Goal: Information Seeking & Learning: Learn about a topic

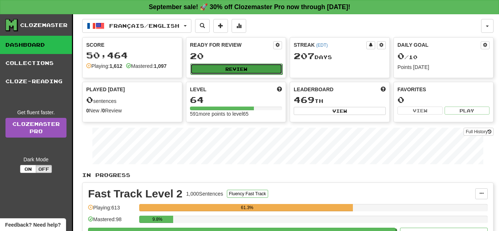
click at [238, 68] on button "Review" at bounding box center [236, 69] width 92 height 11
select select "**"
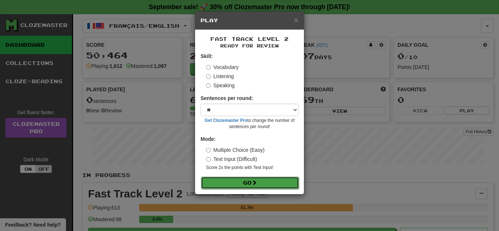
click at [265, 179] on button "Go" at bounding box center [250, 183] width 98 height 12
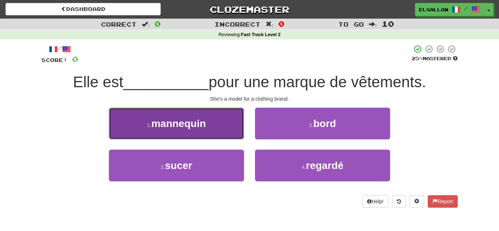
click at [148, 130] on button "1 . mannequin" at bounding box center [176, 124] width 135 height 32
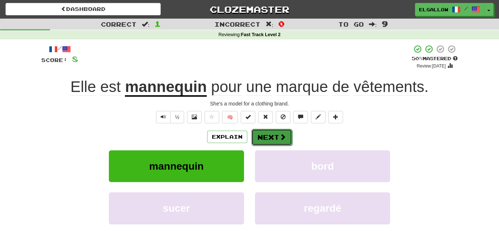
click at [287, 135] on button "Next" at bounding box center [271, 137] width 41 height 17
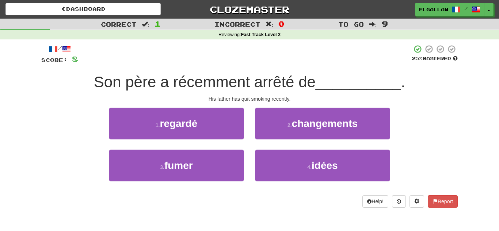
click at [196, 146] on div "1 . regardé" at bounding box center [176, 129] width 146 height 42
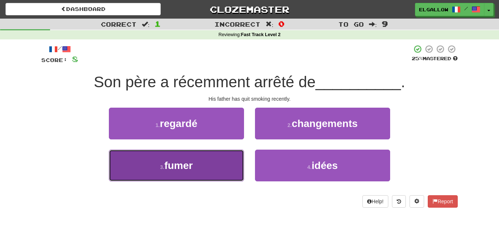
click at [191, 158] on button "3 . fumer" at bounding box center [176, 166] width 135 height 32
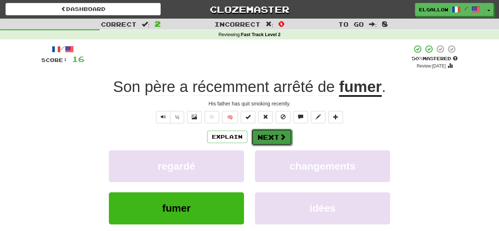
click at [281, 136] on span at bounding box center [282, 137] width 7 height 7
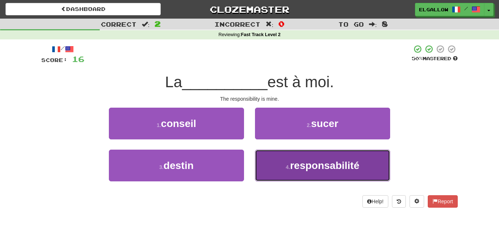
click at [369, 177] on button "4 . responsabilité" at bounding box center [322, 166] width 135 height 32
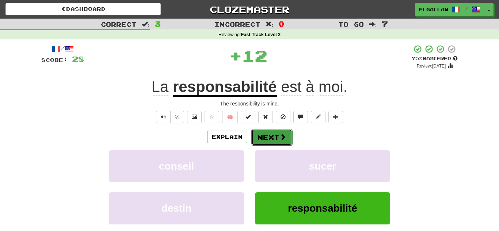
click at [263, 142] on button "Next" at bounding box center [271, 137] width 41 height 17
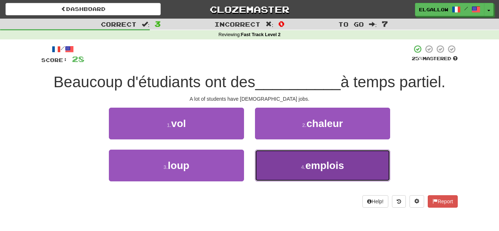
click at [268, 151] on button "4 . emplois" at bounding box center [322, 166] width 135 height 32
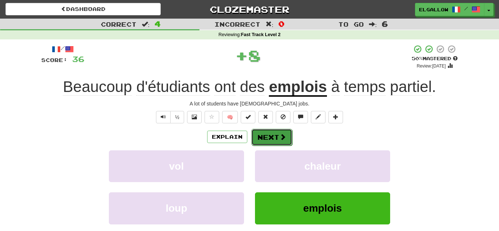
click at [284, 138] on span at bounding box center [282, 137] width 7 height 7
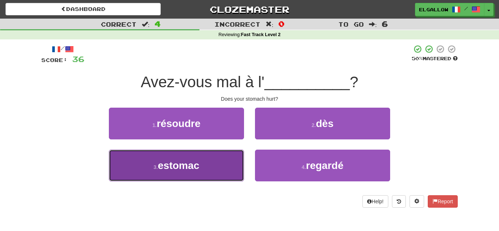
click at [185, 176] on button "3 . estomac" at bounding box center [176, 166] width 135 height 32
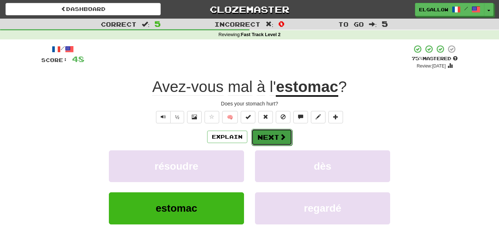
click at [274, 141] on button "Next" at bounding box center [271, 137] width 41 height 17
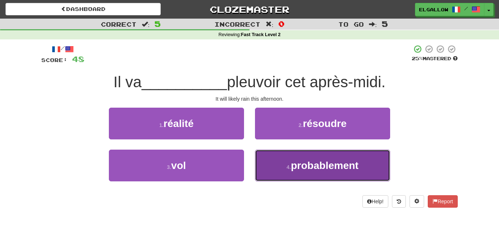
click at [300, 175] on button "4 . probablement" at bounding box center [322, 166] width 135 height 32
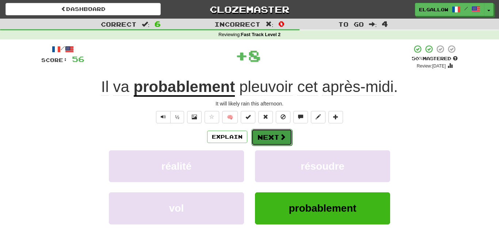
click at [273, 139] on button "Next" at bounding box center [271, 137] width 41 height 17
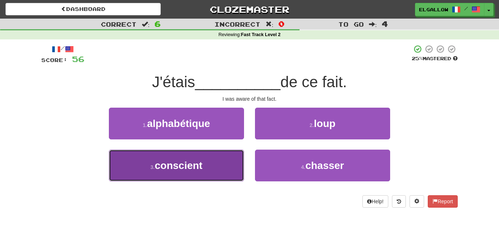
click at [215, 167] on button "3 . conscient" at bounding box center [176, 166] width 135 height 32
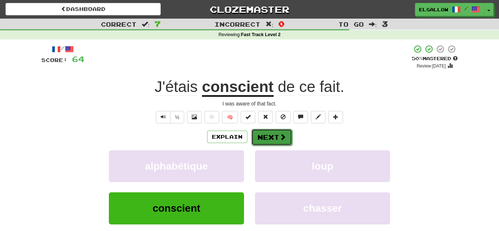
click at [274, 134] on button "Next" at bounding box center [271, 137] width 41 height 17
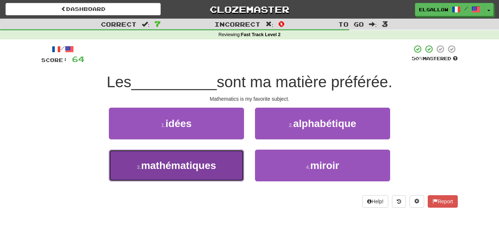
click at [185, 157] on button "3 . mathématiques" at bounding box center [176, 166] width 135 height 32
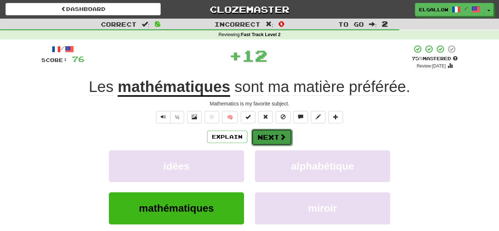
click at [262, 134] on button "Next" at bounding box center [271, 137] width 41 height 17
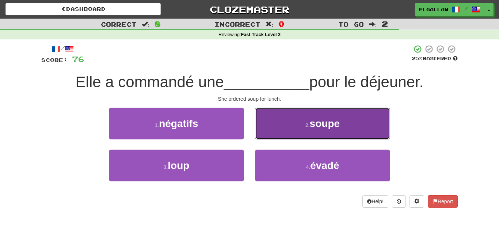
click at [285, 126] on button "2 . soupe" at bounding box center [322, 124] width 135 height 32
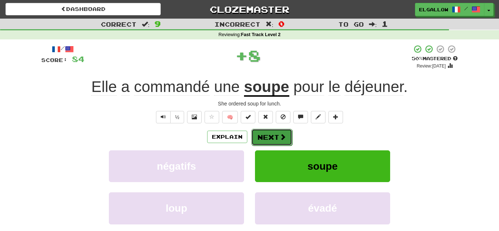
click at [284, 137] on span at bounding box center [282, 137] width 7 height 7
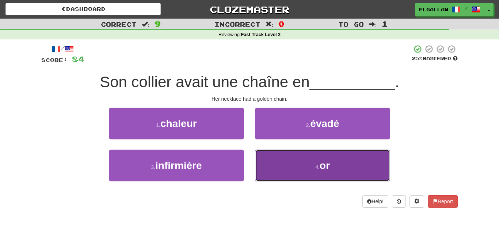
click at [281, 162] on button "4 . or" at bounding box center [322, 166] width 135 height 32
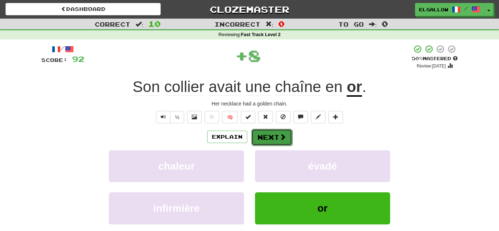
click at [264, 138] on button "Next" at bounding box center [271, 137] width 41 height 17
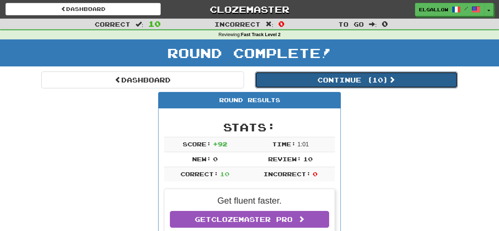
click at [312, 84] on button "Continue ( 10 )" at bounding box center [356, 80] width 203 height 17
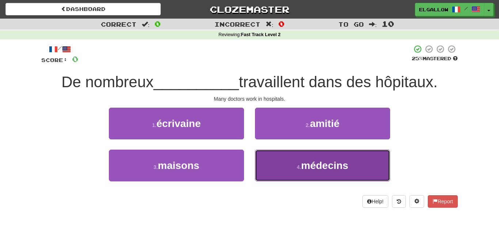
click at [280, 161] on button "4 . médecins" at bounding box center [322, 166] width 135 height 32
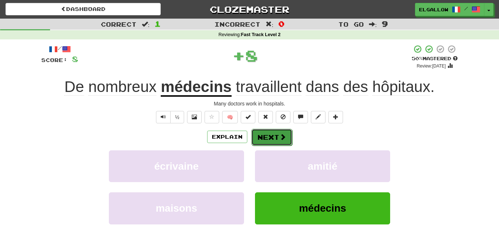
click at [285, 138] on span at bounding box center [282, 137] width 7 height 7
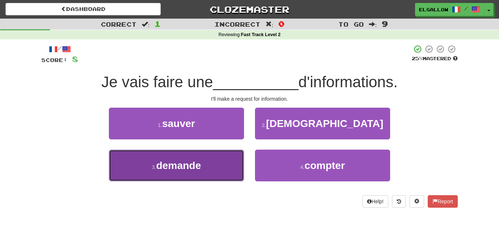
click at [152, 175] on button "3 . demande" at bounding box center [176, 166] width 135 height 32
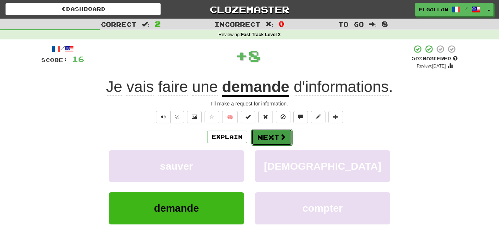
click at [275, 139] on button "Next" at bounding box center [271, 137] width 41 height 17
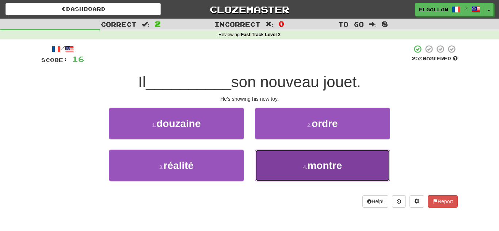
click at [299, 163] on button "4 . montre" at bounding box center [322, 166] width 135 height 32
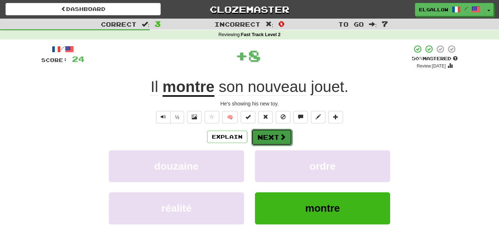
click at [268, 139] on button "Next" at bounding box center [271, 137] width 41 height 17
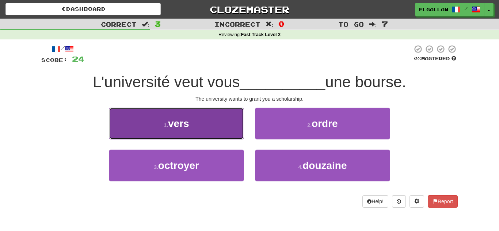
click at [132, 136] on button "1 . vers" at bounding box center [176, 124] width 135 height 32
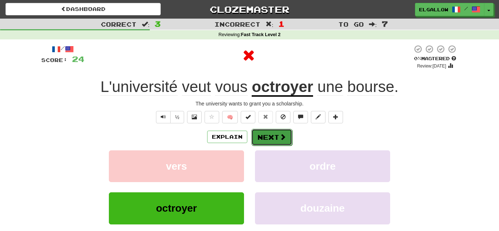
click at [269, 134] on button "Next" at bounding box center [271, 137] width 41 height 17
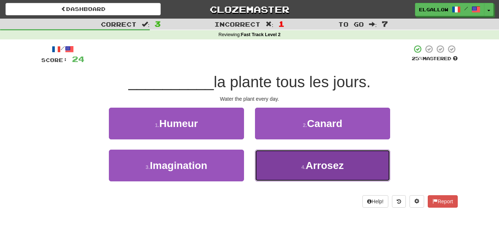
click at [351, 165] on button "4 . Arrosez" at bounding box center [322, 166] width 135 height 32
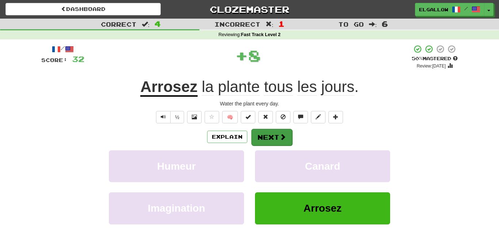
drag, startPoint x: 293, startPoint y: 137, endPoint x: 287, endPoint y: 138, distance: 6.2
click at [287, 138] on div "Explain Next" at bounding box center [249, 136] width 416 height 17
click at [287, 138] on button "Next" at bounding box center [271, 137] width 41 height 17
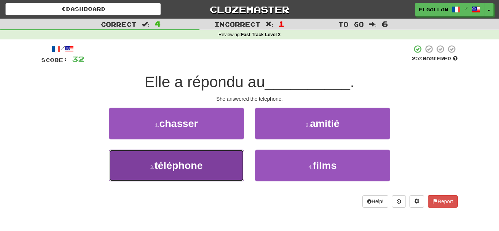
click at [175, 173] on button "3 . téléphone" at bounding box center [176, 166] width 135 height 32
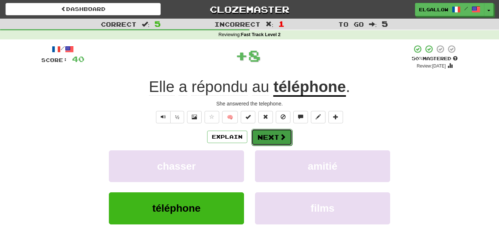
click at [271, 136] on button "Next" at bounding box center [271, 137] width 41 height 17
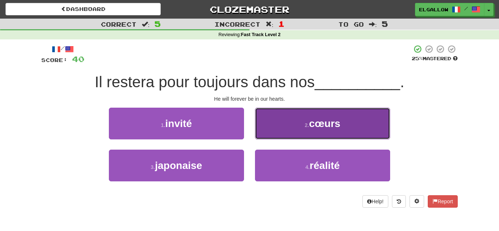
click at [280, 120] on button "2 . cœurs" at bounding box center [322, 124] width 135 height 32
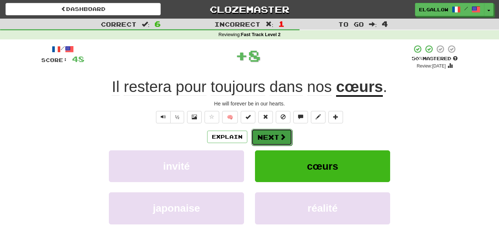
click at [260, 136] on button "Next" at bounding box center [271, 137] width 41 height 17
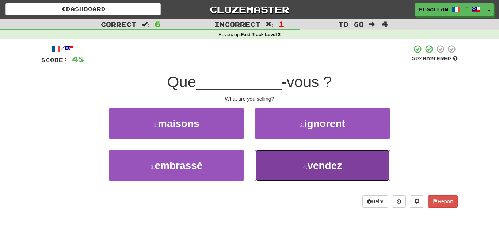
click at [300, 155] on button "4 . vendez" at bounding box center [322, 166] width 135 height 32
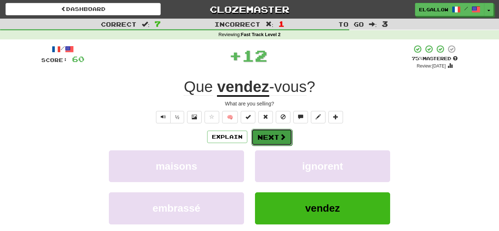
click at [266, 136] on button "Next" at bounding box center [271, 137] width 41 height 17
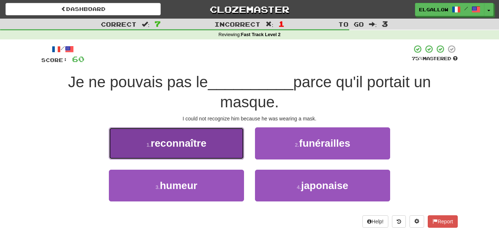
click at [214, 143] on button "1 . reconnaître" at bounding box center [176, 143] width 135 height 32
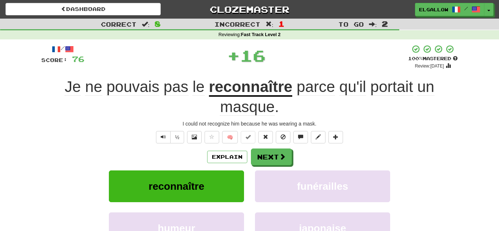
click at [259, 145] on div "/ Score: 76 + 16 100 % Mastered Review: 2026-03-17 Je ne pouvais pas le reconna…" at bounding box center [249, 163] width 416 height 237
click at [258, 149] on div "Explain Next" at bounding box center [249, 157] width 416 height 17
click at [270, 160] on button "Next" at bounding box center [271, 157] width 41 height 17
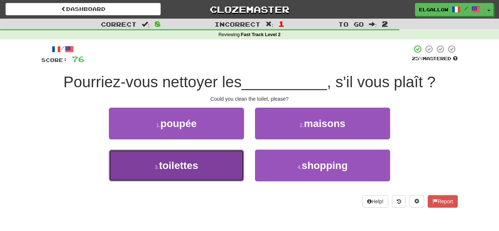
click at [140, 157] on button "3 . toilettes" at bounding box center [176, 166] width 135 height 32
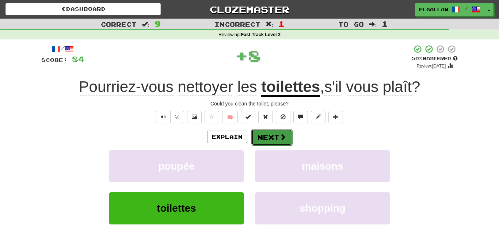
click at [265, 139] on button "Next" at bounding box center [271, 137] width 41 height 17
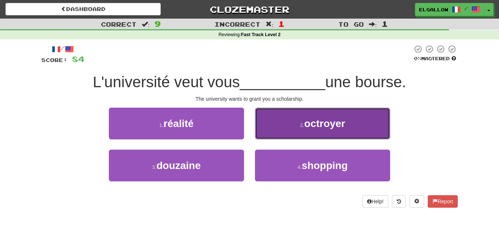
click at [266, 114] on button "2 . octroyer" at bounding box center [322, 124] width 135 height 32
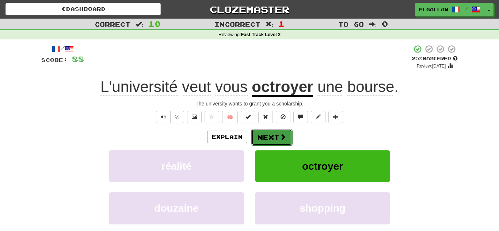
click at [267, 145] on button "Next" at bounding box center [271, 137] width 41 height 17
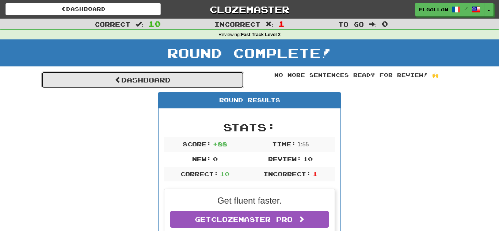
click at [226, 76] on link "Dashboard" at bounding box center [142, 80] width 203 height 17
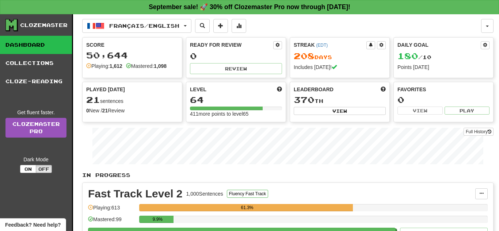
scroll to position [60, 0]
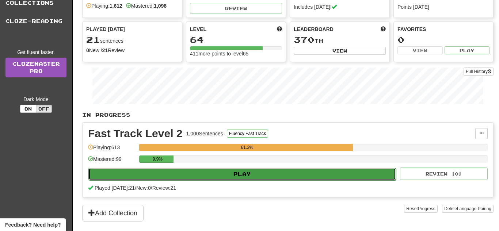
click at [255, 173] on button "Play" at bounding box center [241, 174] width 307 height 12
select select "**"
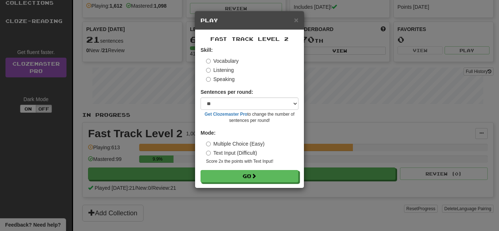
click at [224, 80] on label "Speaking" at bounding box center [220, 79] width 28 height 7
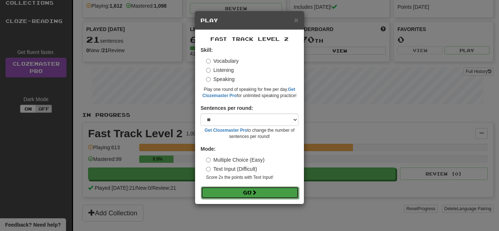
click at [240, 187] on button "Go" at bounding box center [250, 193] width 98 height 12
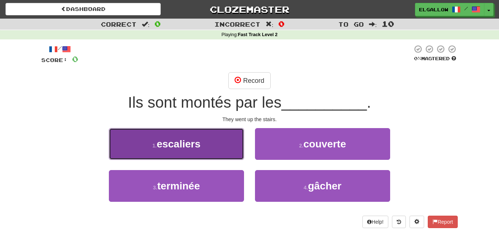
click at [176, 139] on span "escaliers" at bounding box center [179, 143] width 44 height 11
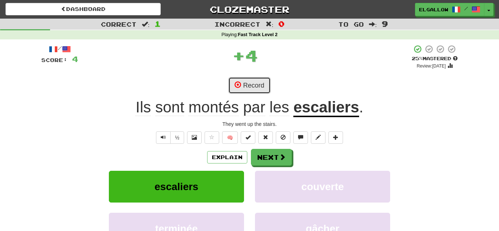
click at [266, 82] on button "Record" at bounding box center [249, 85] width 42 height 17
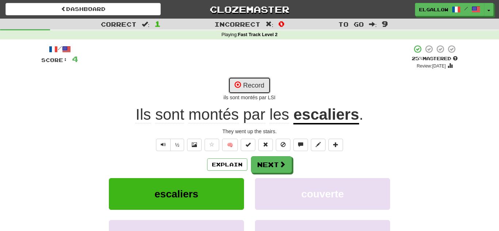
click at [256, 87] on button "Record" at bounding box center [249, 85] width 42 height 17
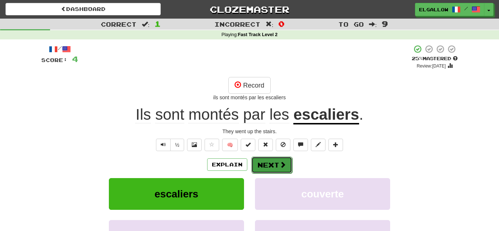
click at [286, 166] on button "Next" at bounding box center [271, 165] width 41 height 17
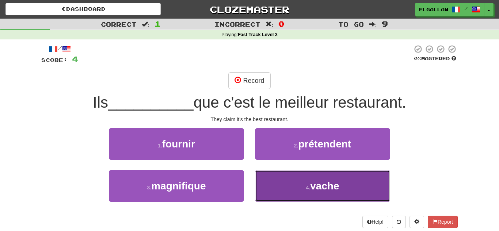
click at [331, 184] on span "vache" at bounding box center [324, 185] width 29 height 11
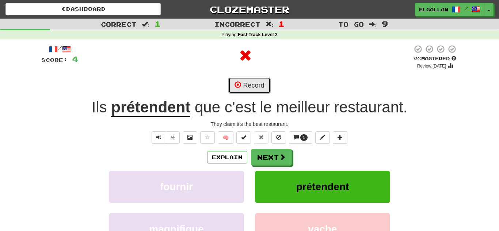
click at [256, 78] on button "Record" at bounding box center [249, 85] width 42 height 17
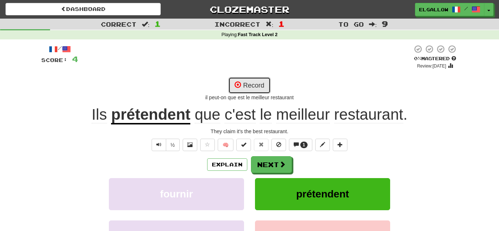
click at [258, 80] on button "Record" at bounding box center [249, 85] width 42 height 17
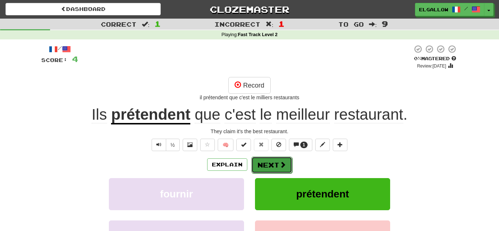
click at [274, 159] on button "Next" at bounding box center [271, 165] width 41 height 17
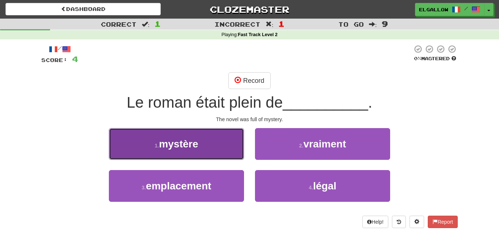
click at [184, 154] on button "1 . mystère" at bounding box center [176, 144] width 135 height 32
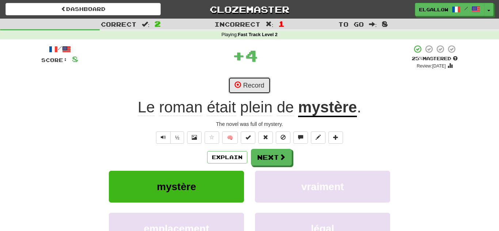
click at [246, 90] on button "Record" at bounding box center [249, 85] width 42 height 17
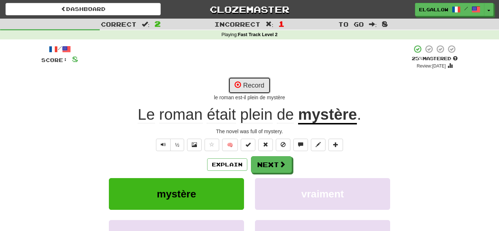
click at [266, 84] on button "Record" at bounding box center [249, 85] width 42 height 17
click at [241, 84] on span at bounding box center [237, 84] width 7 height 7
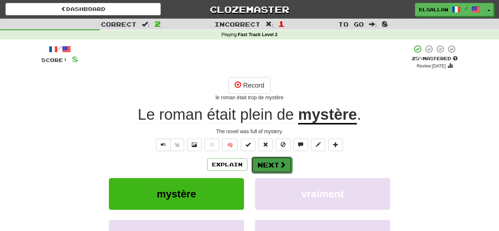
click at [271, 165] on button "Next" at bounding box center [271, 165] width 41 height 17
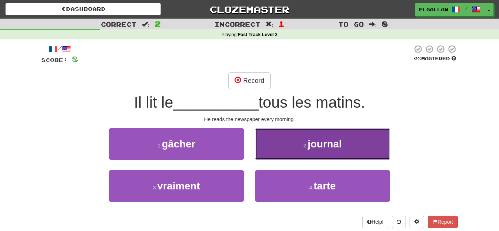
click at [341, 146] on span "journal" at bounding box center [324, 143] width 34 height 11
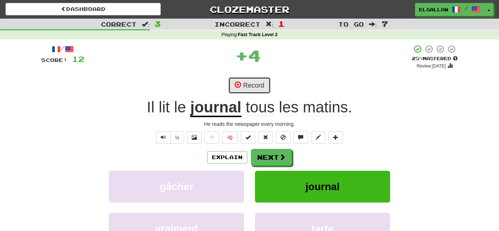
click at [255, 82] on button "Record" at bounding box center [249, 85] width 42 height 17
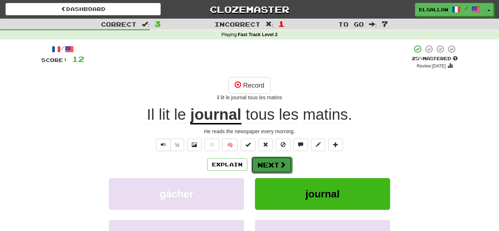
click at [268, 160] on button "Next" at bounding box center [271, 165] width 41 height 17
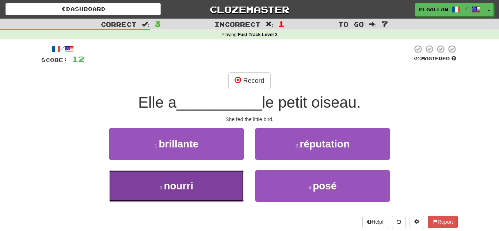
click at [219, 191] on button "3 . nourri" at bounding box center [176, 186] width 135 height 32
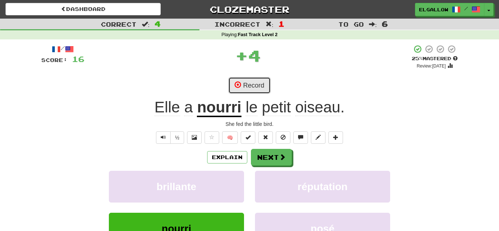
click at [265, 88] on button "Record" at bounding box center [249, 85] width 42 height 17
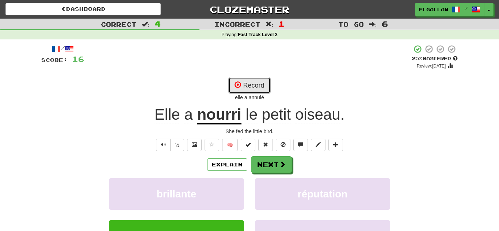
click at [249, 81] on button "Record" at bounding box center [249, 85] width 42 height 17
click at [266, 78] on button "Record" at bounding box center [249, 85] width 42 height 17
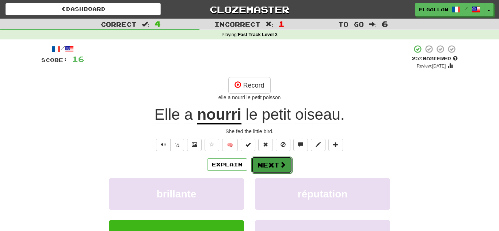
click at [277, 158] on button "Next" at bounding box center [271, 165] width 41 height 17
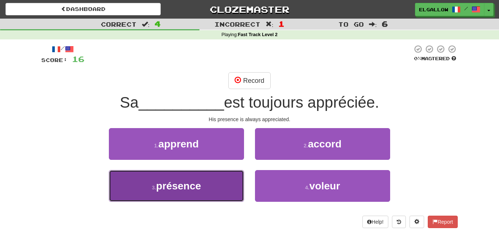
click at [142, 194] on button "3 . présence" at bounding box center [176, 186] width 135 height 32
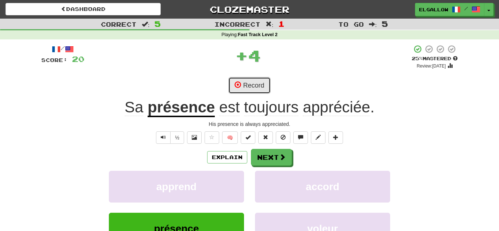
click at [250, 83] on button "Record" at bounding box center [249, 85] width 42 height 17
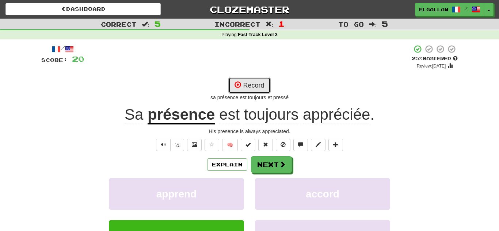
click at [260, 79] on button "Record" at bounding box center [249, 85] width 42 height 17
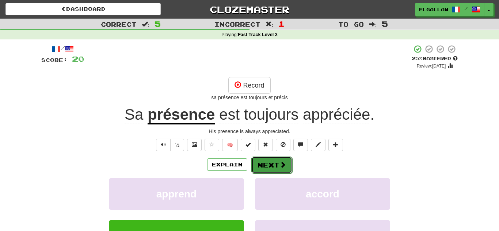
click at [272, 164] on button "Next" at bounding box center [271, 165] width 41 height 17
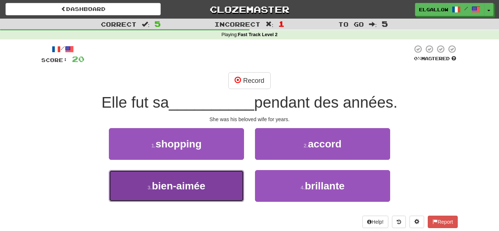
click at [176, 195] on button "3 . bien-aimée" at bounding box center [176, 186] width 135 height 32
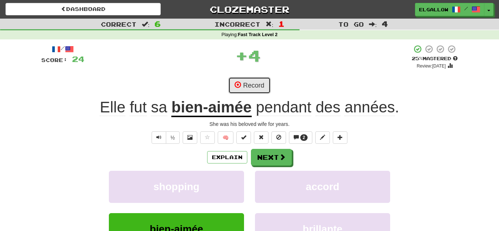
click at [241, 82] on span at bounding box center [237, 84] width 7 height 7
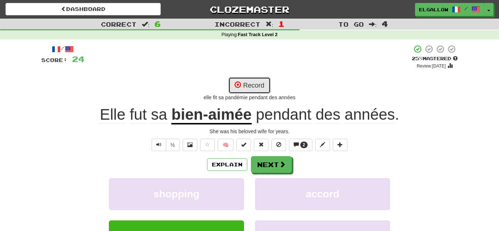
click at [252, 82] on button "Record" at bounding box center [249, 85] width 42 height 17
click at [248, 81] on button "Record" at bounding box center [249, 85] width 42 height 17
click at [242, 78] on button "Record" at bounding box center [249, 85] width 42 height 17
click at [243, 90] on button "Record" at bounding box center [249, 85] width 42 height 17
click at [251, 86] on button "Record" at bounding box center [249, 85] width 42 height 17
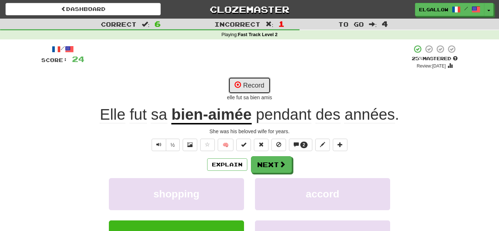
click at [260, 83] on button "Record" at bounding box center [249, 85] width 42 height 17
click at [242, 88] on button "Record" at bounding box center [249, 85] width 42 height 17
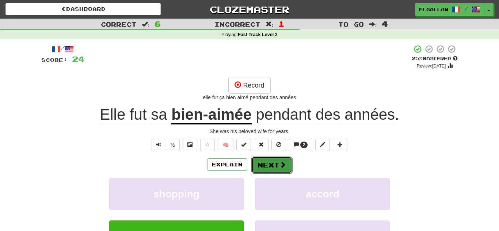
click at [276, 167] on button "Next" at bounding box center [271, 165] width 41 height 17
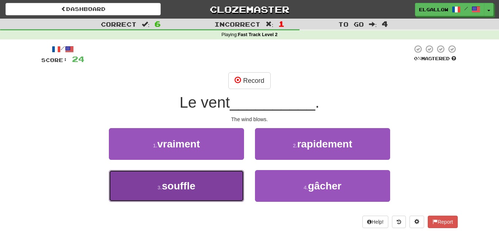
click at [147, 181] on button "3 . souffle" at bounding box center [176, 186] width 135 height 32
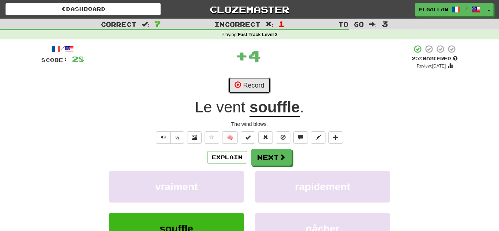
click at [245, 85] on button "Record" at bounding box center [249, 85] width 42 height 17
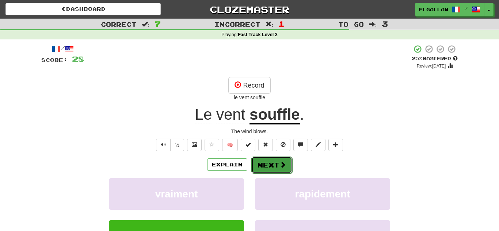
click at [278, 158] on button "Next" at bounding box center [271, 165] width 41 height 17
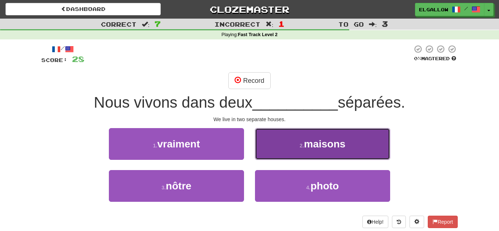
click at [298, 138] on button "2 . maisons" at bounding box center [322, 144] width 135 height 32
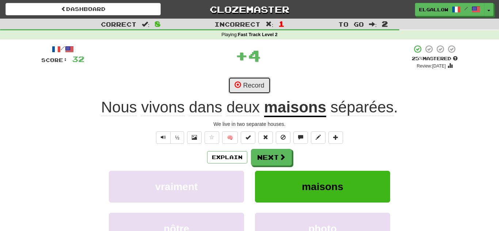
click at [261, 84] on button "Record" at bounding box center [249, 85] width 42 height 17
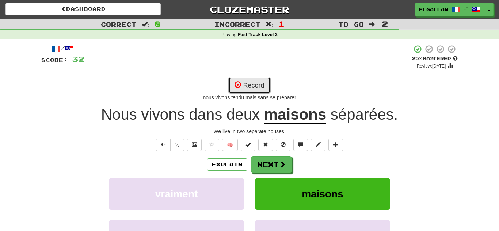
click at [269, 87] on button "Record" at bounding box center [249, 85] width 42 height 17
click at [259, 81] on button "Record" at bounding box center [249, 85] width 42 height 17
click at [262, 82] on button "Record" at bounding box center [249, 85] width 42 height 17
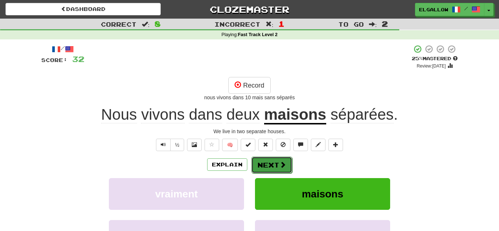
click at [271, 159] on button "Next" at bounding box center [271, 165] width 41 height 17
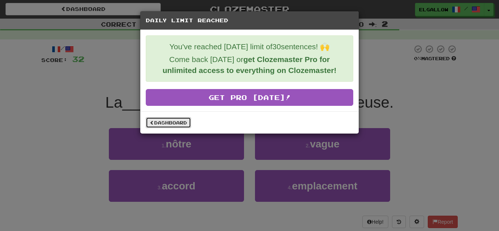
click at [174, 121] on link "Dashboard" at bounding box center [168, 122] width 45 height 11
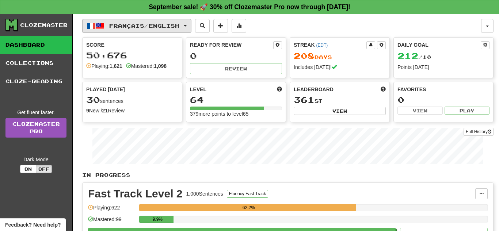
click at [140, 23] on span "Français / English" at bounding box center [144, 26] width 70 height 6
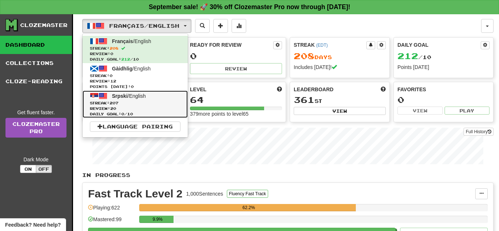
click at [143, 99] on link "Srpski / English Streak: 207 Review: 20 Daily Goal: 0 / 10" at bounding box center [134, 104] width 105 height 27
